Goal: Transaction & Acquisition: Purchase product/service

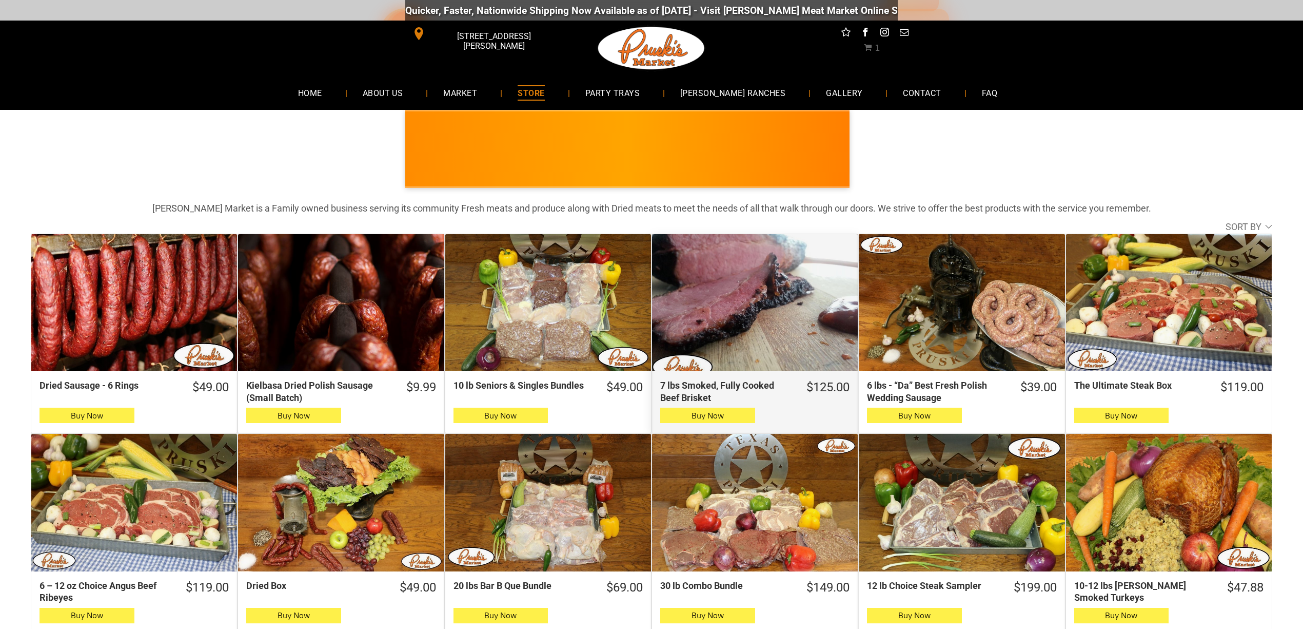
click at [783, 307] on div "7 lbs Smoked, Fully Cooked Beef Brisket" at bounding box center [755, 303] width 206 height 138
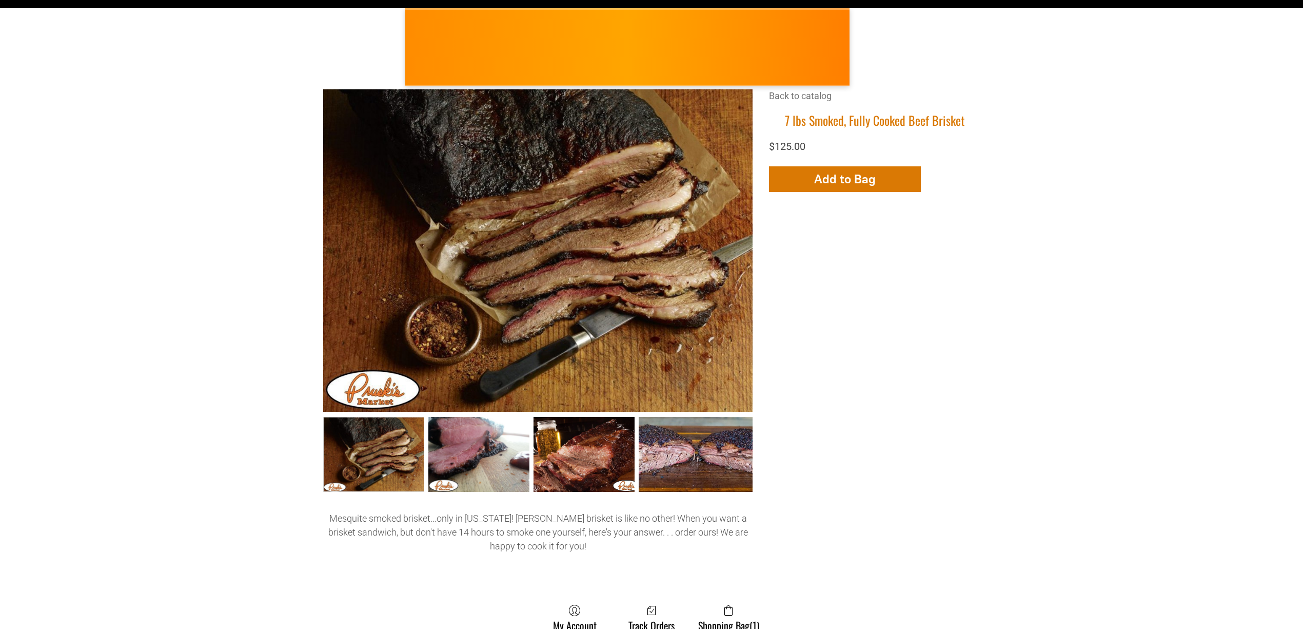
scroll to position [68, 0]
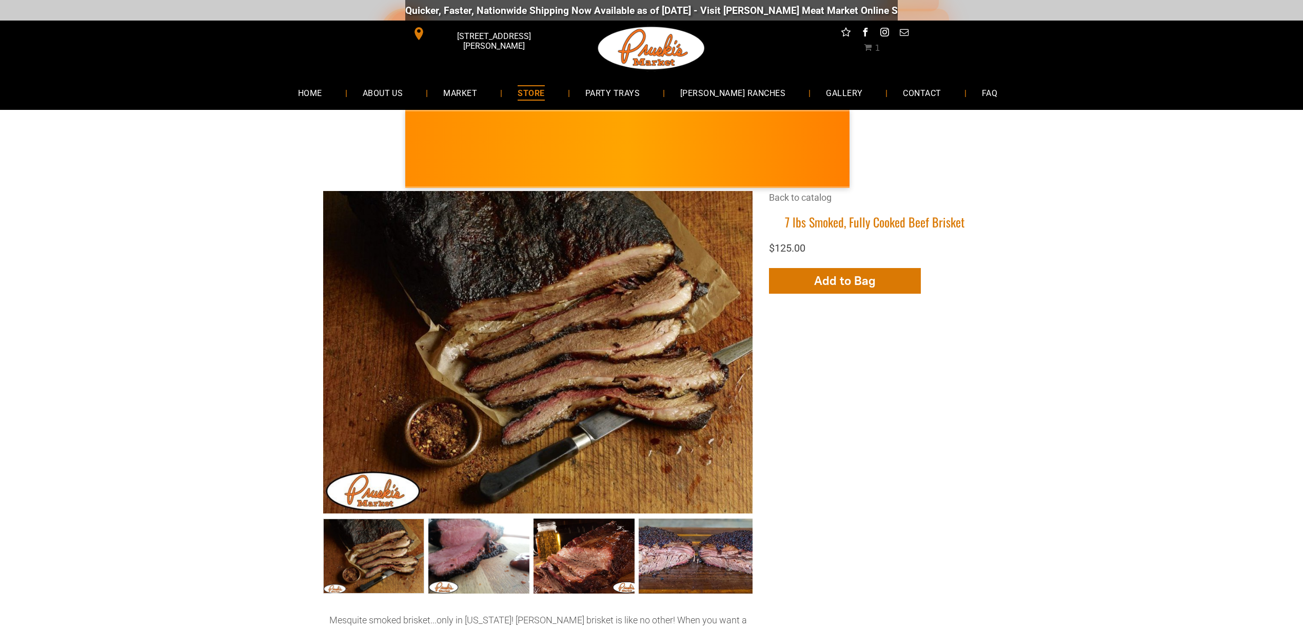
click at [1048, 278] on div "7 lbs Smoked, Fully Cooked Beef Brisket +4 +3 +2 Back to catalog 7 lbs Smoked, …" at bounding box center [652, 472] width 1242 height 562
